Goal: Information Seeking & Learning: Learn about a topic

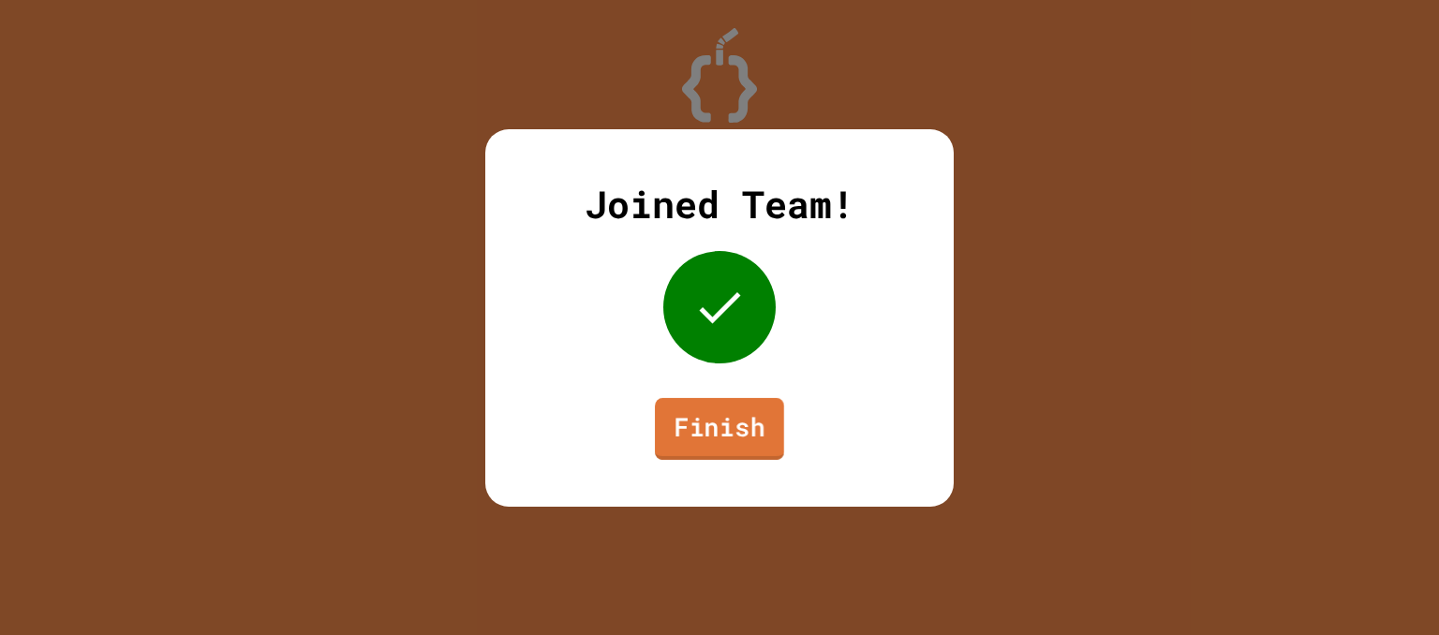
click at [765, 416] on link "Finish" at bounding box center [719, 428] width 129 height 62
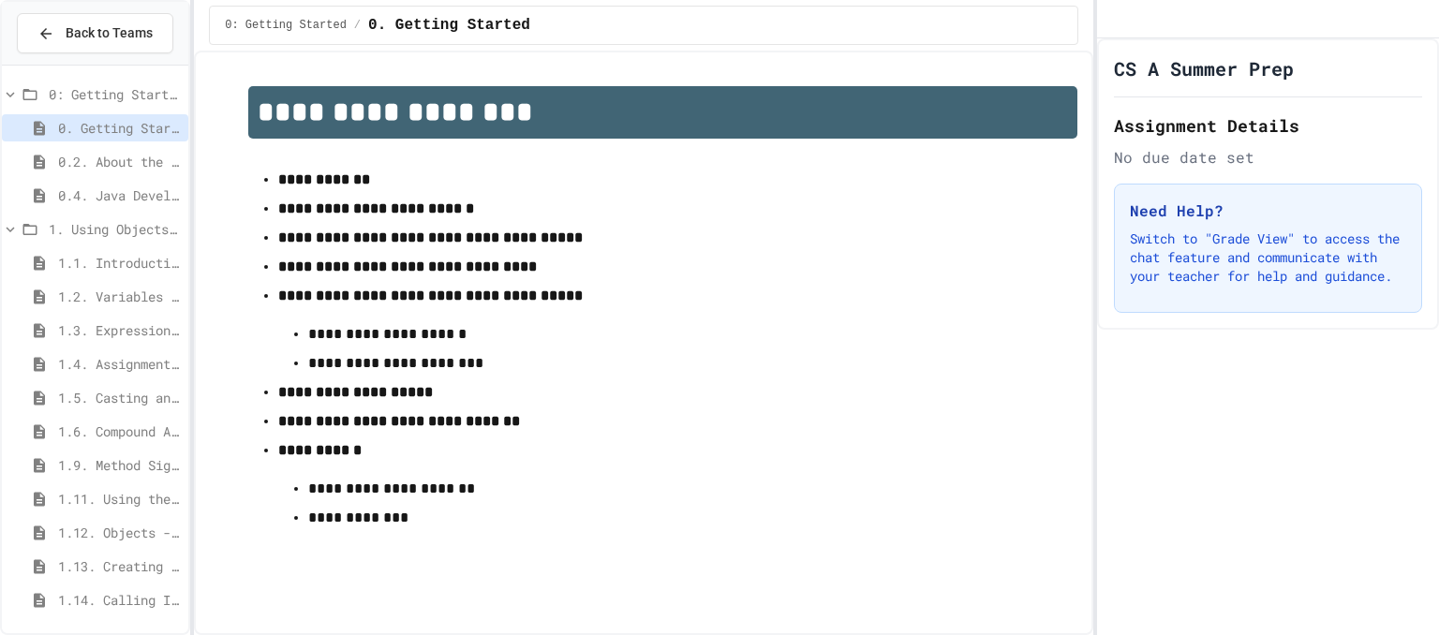
click at [15, 222] on icon at bounding box center [10, 229] width 17 height 17
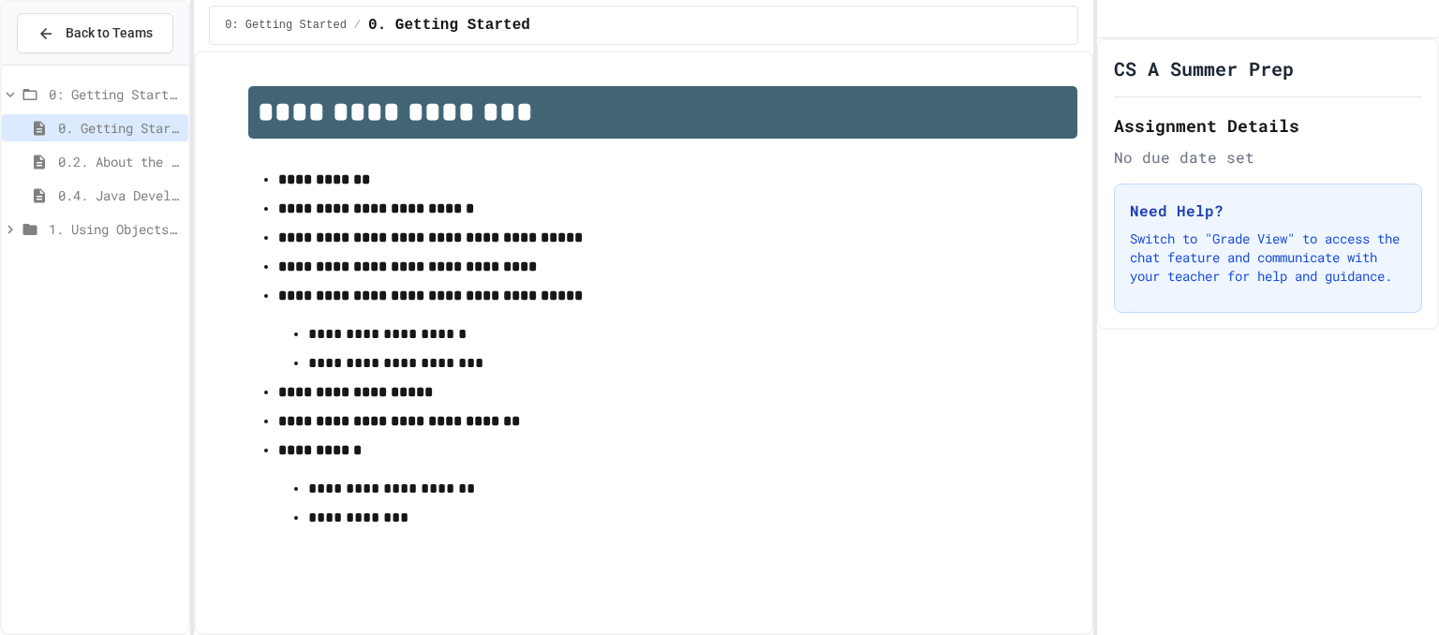
click at [7, 231] on icon at bounding box center [10, 229] width 17 height 17
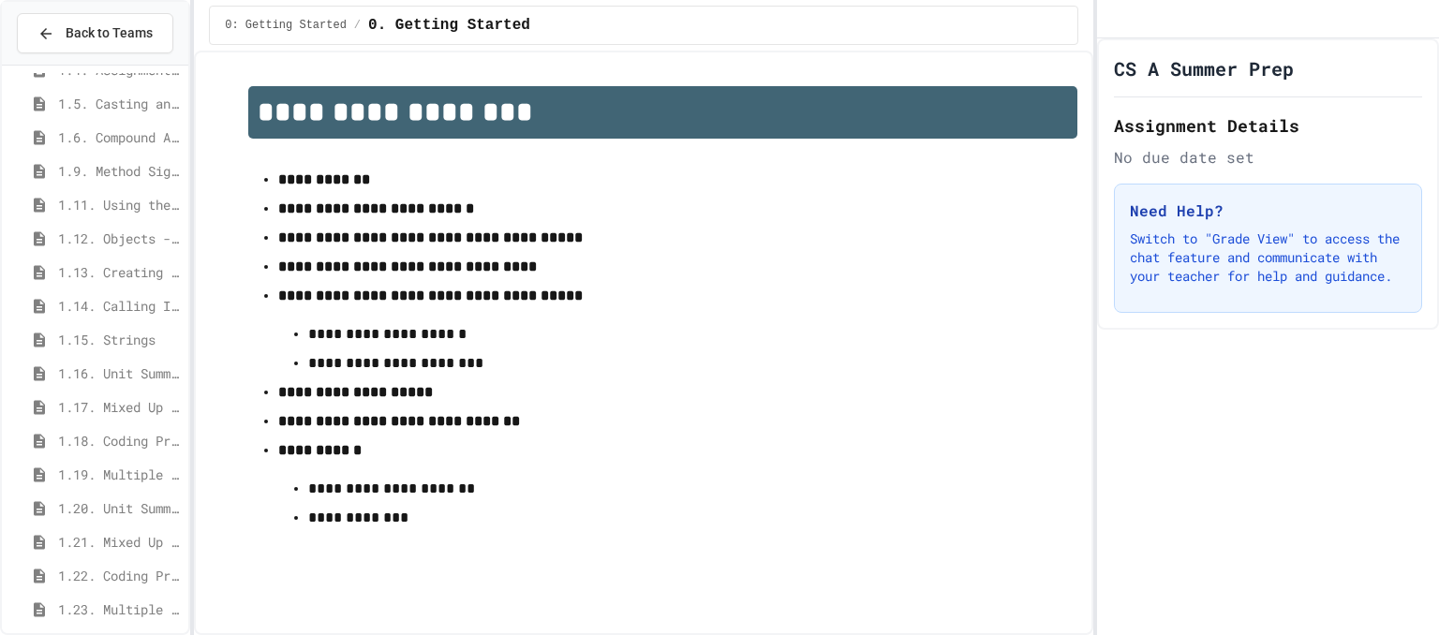
scroll to position [296, 0]
click at [92, 197] on span "1.11. Using the Math Class" at bounding box center [119, 203] width 123 height 20
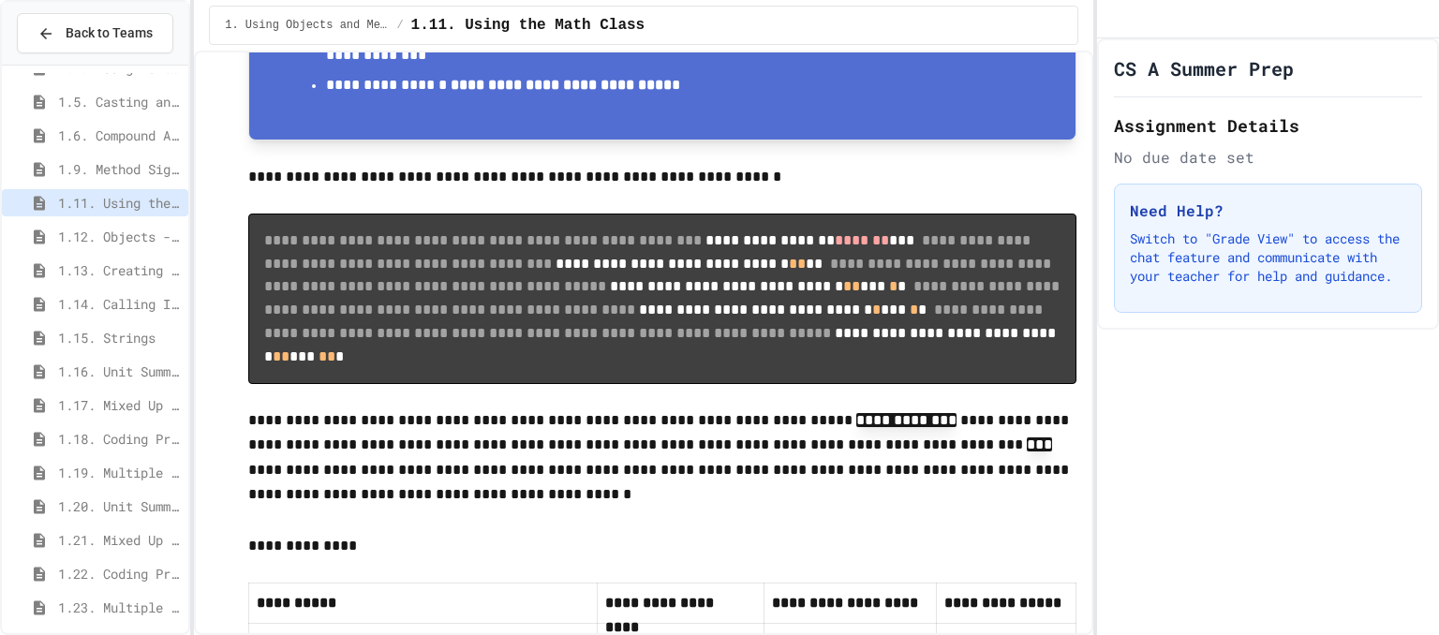
scroll to position [9014, 0]
